Goal: Check status: Check status

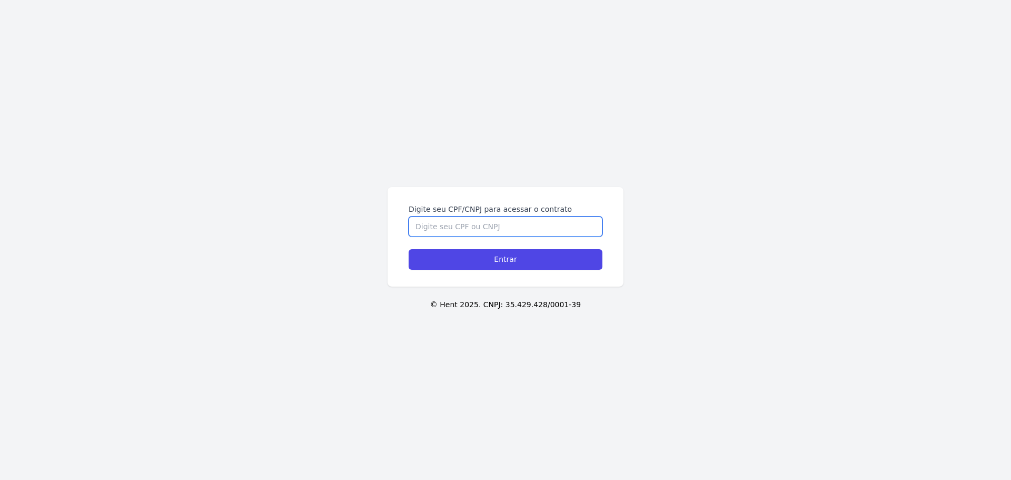
click at [514, 227] on input "Digite seu CPF/CNPJ para acessar o contrato" at bounding box center [505, 226] width 194 height 20
type input "11507828705"
click at [408, 249] on input "Entrar" at bounding box center [505, 259] width 194 height 21
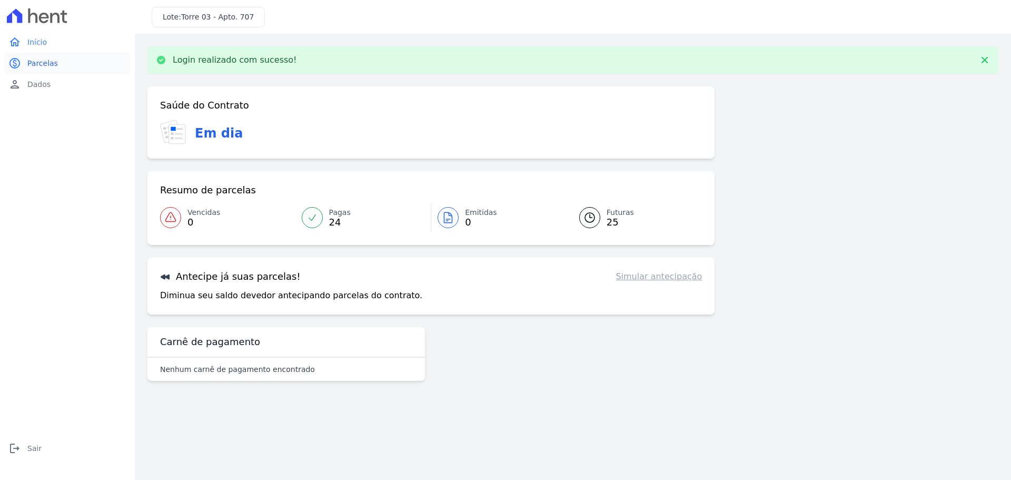
click at [51, 62] on span "Parcelas" at bounding box center [42, 63] width 31 height 11
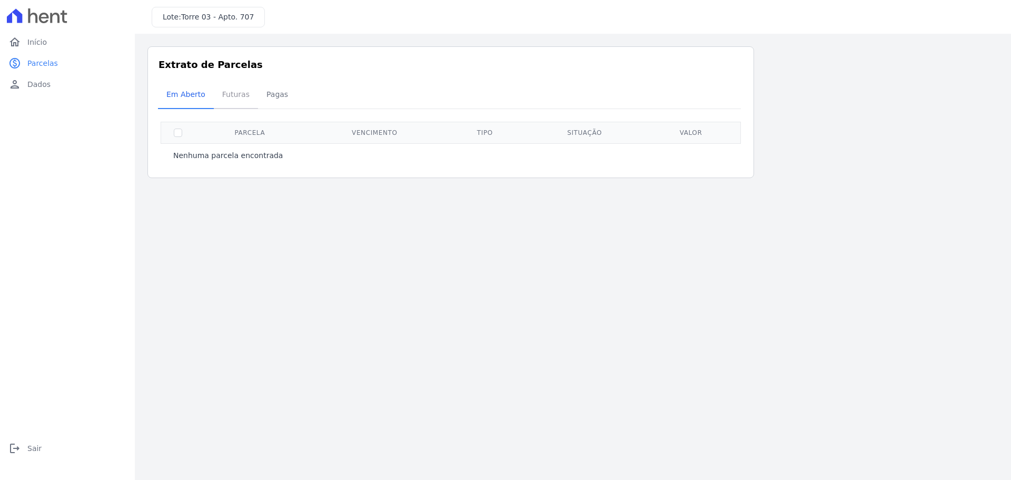
click at [227, 90] on span "Futuras" at bounding box center [236, 94] width 40 height 21
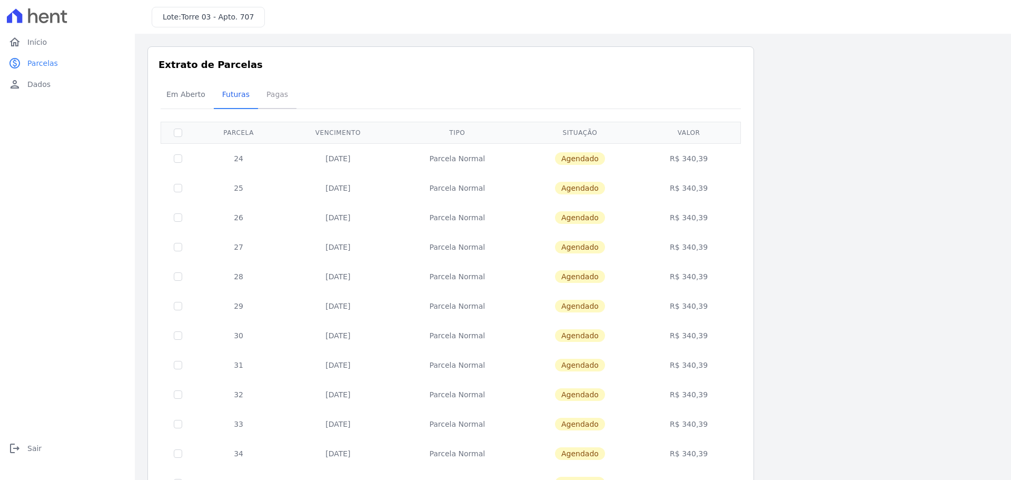
click at [269, 92] on span "Pagas" at bounding box center [277, 94] width 34 height 21
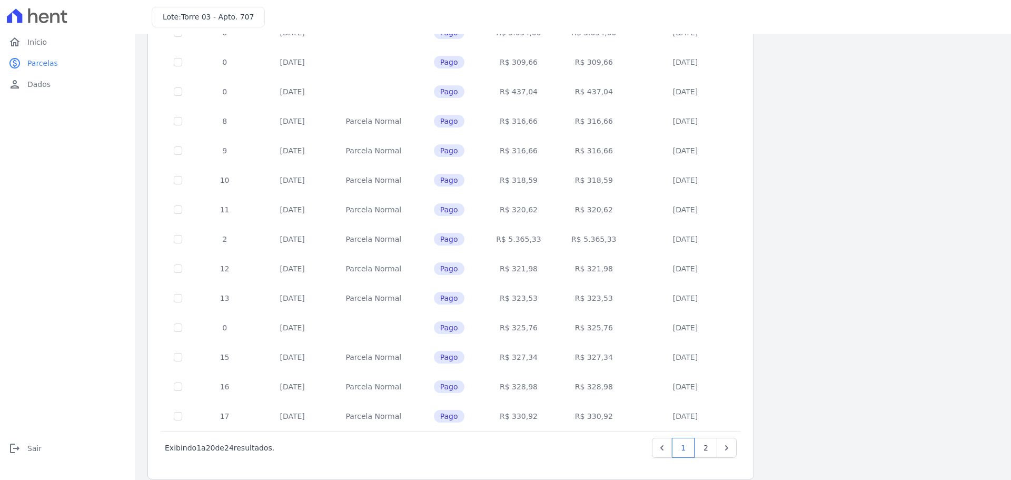
scroll to position [315, 0]
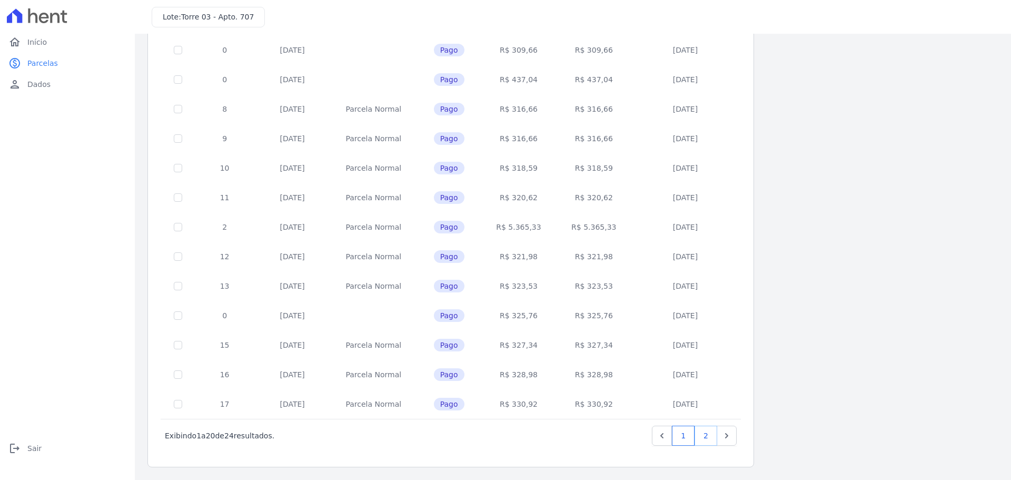
click at [704, 438] on link "2" at bounding box center [705, 435] width 23 height 20
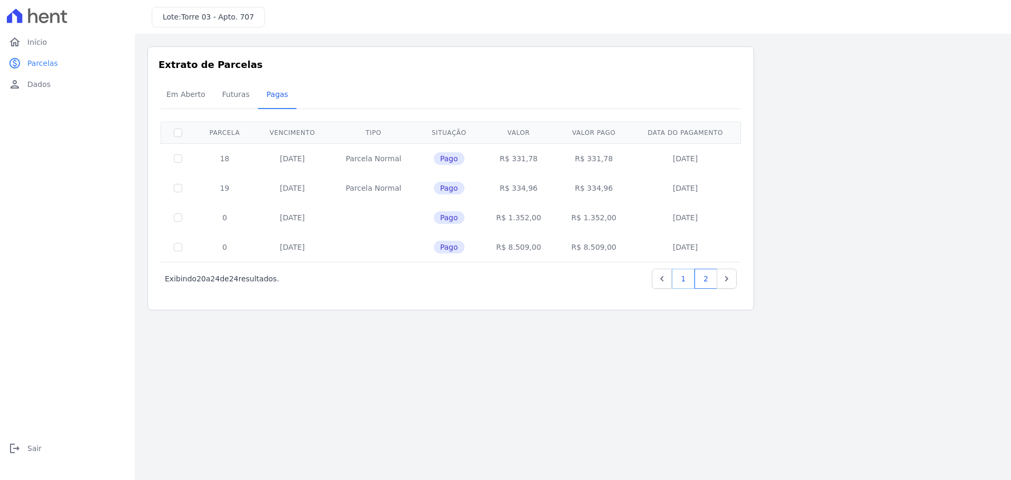
click at [683, 274] on link "1" at bounding box center [683, 278] width 23 height 20
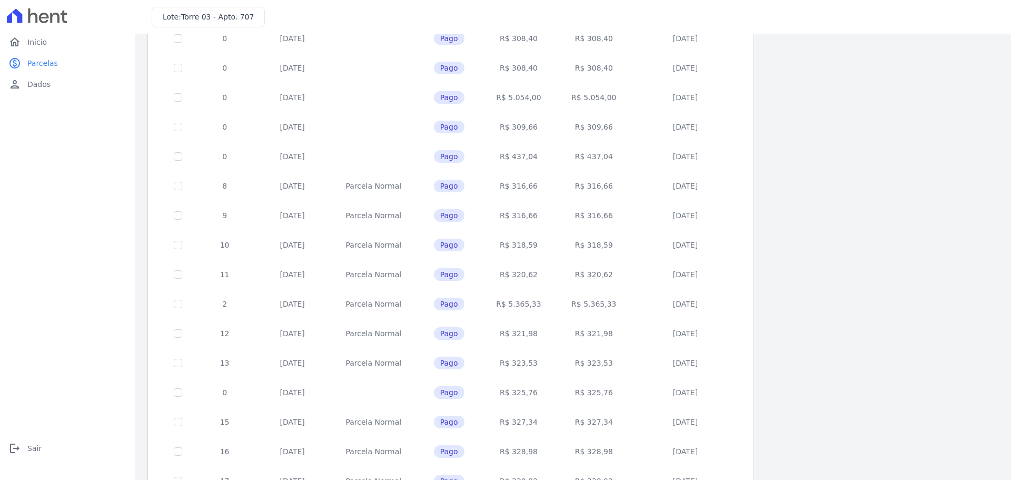
scroll to position [246, 0]
